Goal: Use online tool/utility: Utilize a website feature to perform a specific function

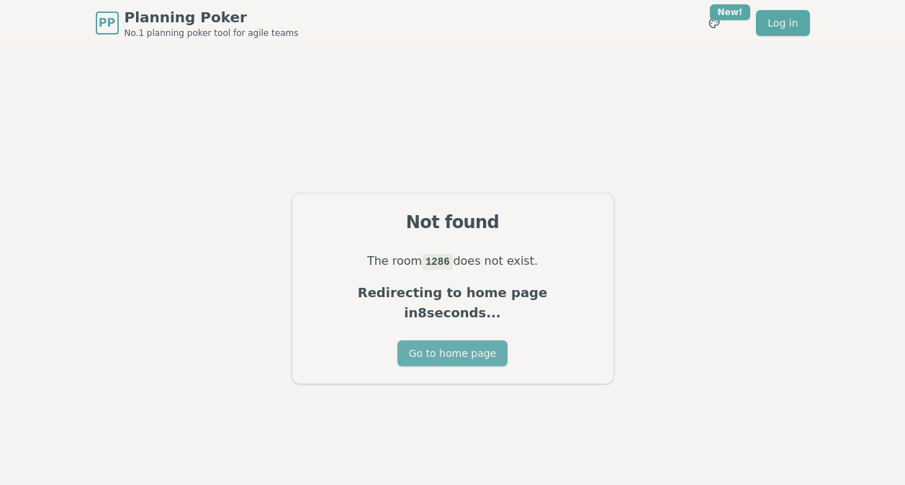
click at [445, 345] on button "Go to home page" at bounding box center [452, 353] width 110 height 26
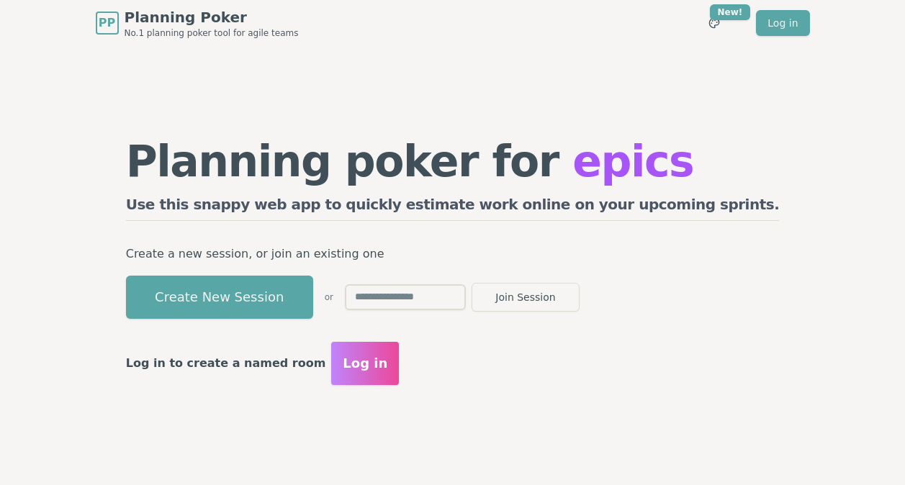
drag, startPoint x: 344, startPoint y: 299, endPoint x: 379, endPoint y: 303, distance: 35.4
click at [313, 302] on button "Create New Session" at bounding box center [219, 297] width 187 height 43
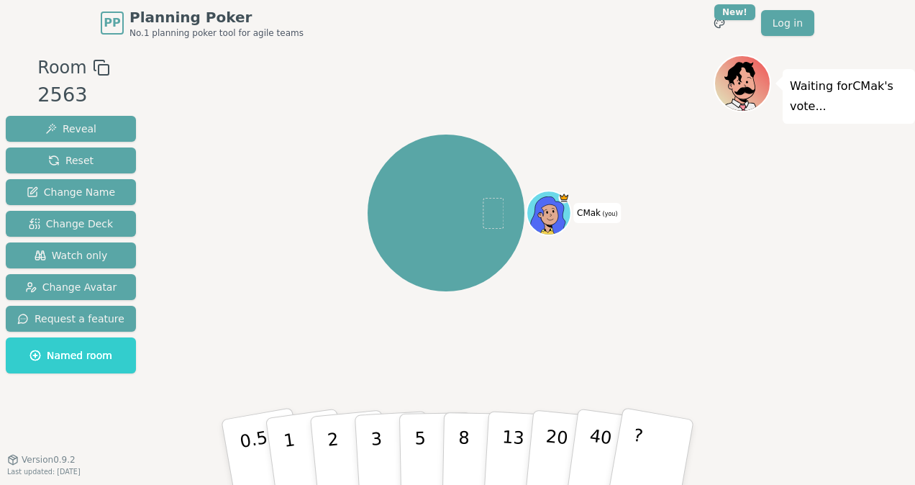
click at [276, 362] on div "CMak (you)" at bounding box center [445, 253] width 535 height 396
click at [340, 463] on button "2" at bounding box center [350, 453] width 82 height 114
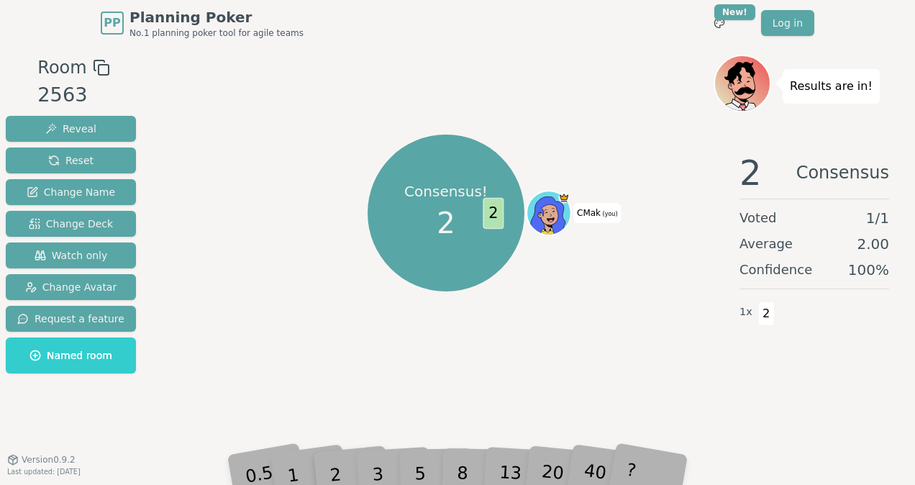
click at [381, 463] on div "3" at bounding box center [393, 452] width 46 height 53
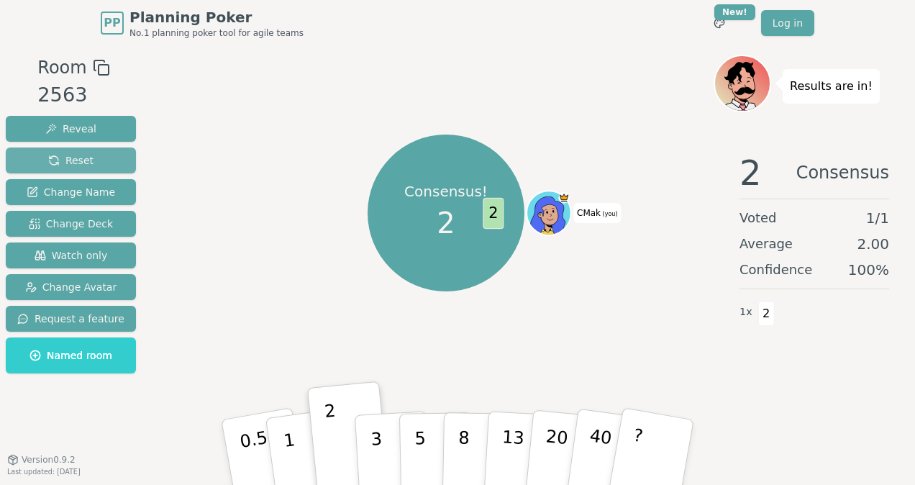
click at [96, 163] on button "Reset" at bounding box center [71, 161] width 130 height 26
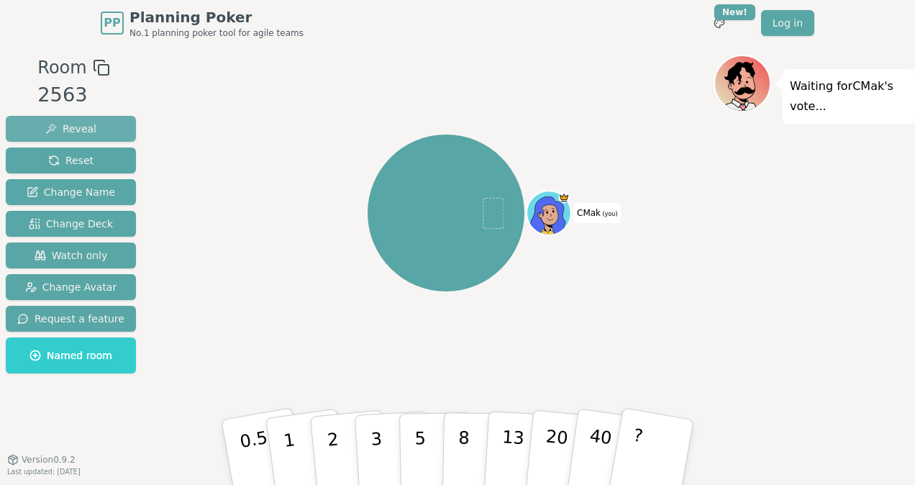
click at [99, 131] on button "Reveal" at bounding box center [71, 129] width 130 height 26
